Goal: Information Seeking & Learning: Learn about a topic

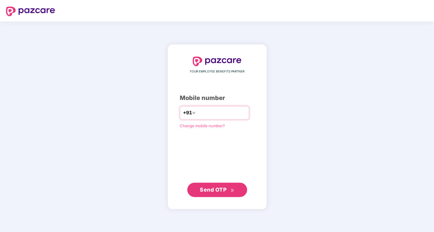
type input "**********"
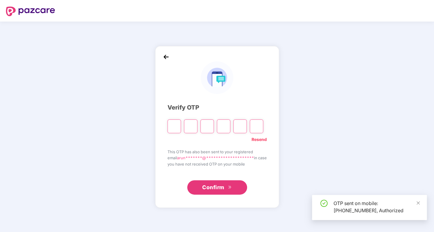
click at [172, 124] on input "Please enter verification code. Digit 1" at bounding box center [173, 126] width 13 height 14
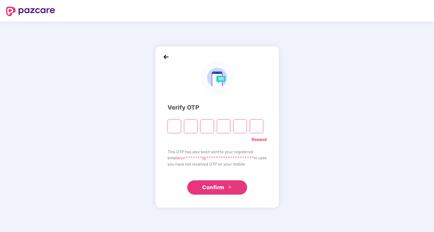
type input "*"
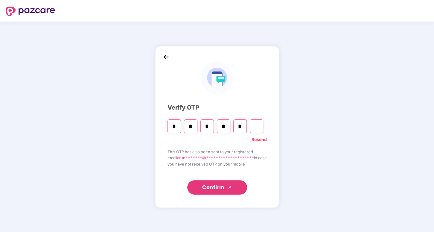
type input "*"
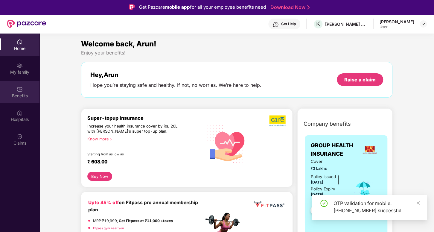
click at [25, 91] on div "Benefits" at bounding box center [19, 92] width 39 height 22
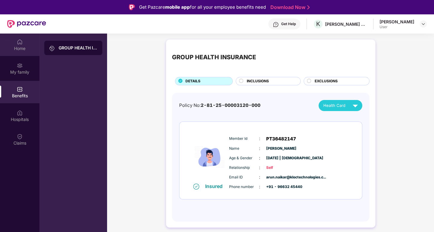
click at [31, 37] on div "Home" at bounding box center [19, 44] width 39 height 22
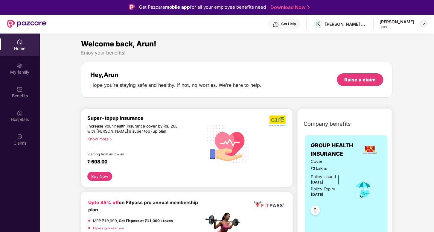
click at [422, 25] on img at bounding box center [422, 24] width 5 height 5
